Goal: Check status

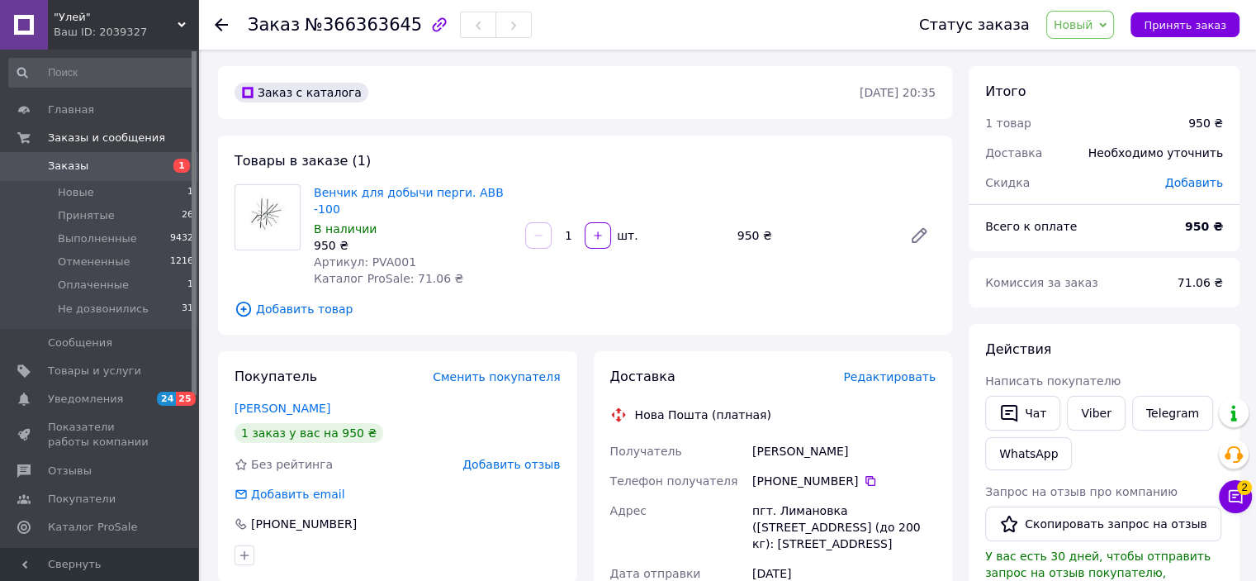
click at [374, 255] on span "Артикул: PVA001" at bounding box center [365, 261] width 102 height 13
copy span "PVA001"
click at [738, 225] on div "950 ₴" at bounding box center [813, 235] width 165 height 23
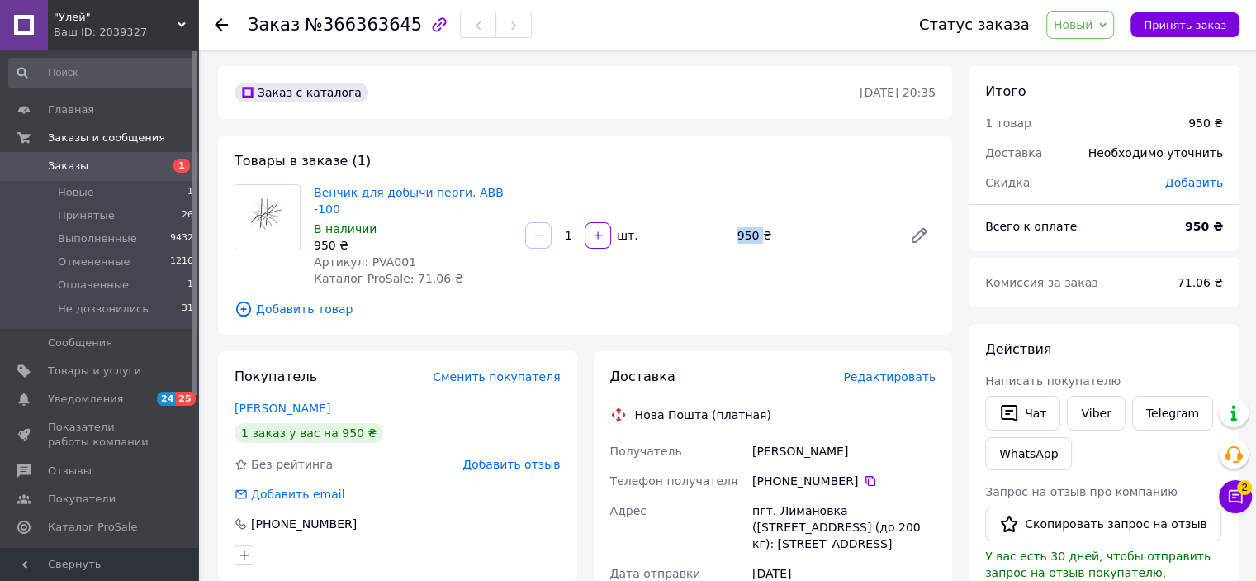
copy div "950"
click at [1088, 31] on span "Новый" at bounding box center [1074, 24] width 40 height 13
click at [1086, 55] on li "Принят" at bounding box center [1100, 57] width 107 height 25
